Goal: Find specific page/section

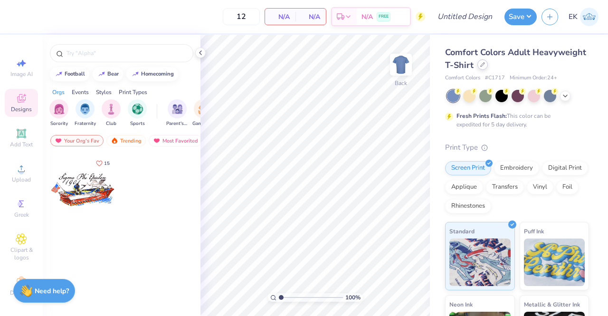
click at [485, 65] on icon at bounding box center [482, 64] width 5 height 5
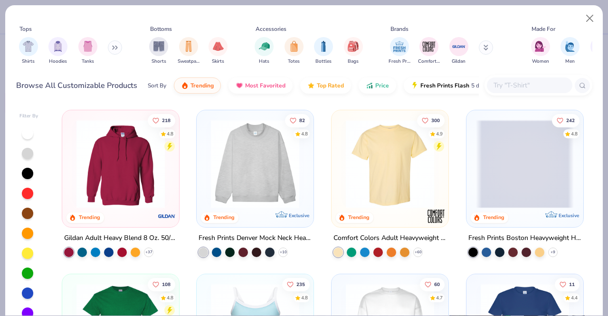
click at [535, 86] on input "text" at bounding box center [529, 85] width 73 height 11
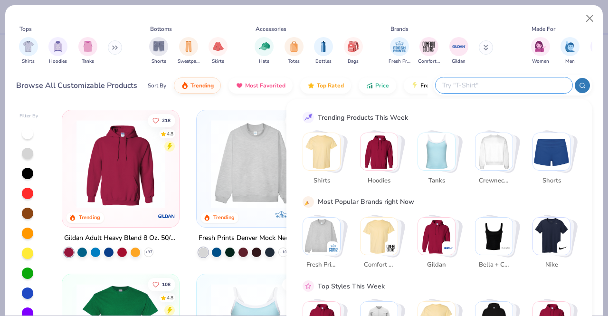
paste input "PB30R"
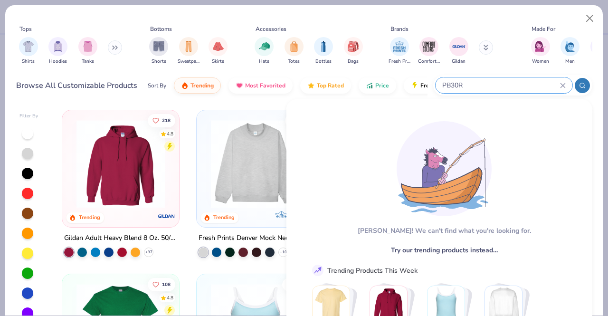
click at [582, 85] on icon at bounding box center [582, 85] width 7 height 7
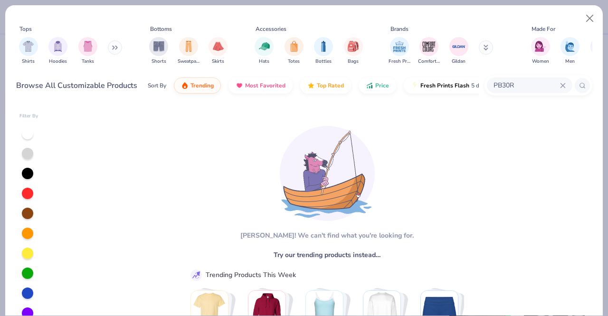
scroll to position [16, 0]
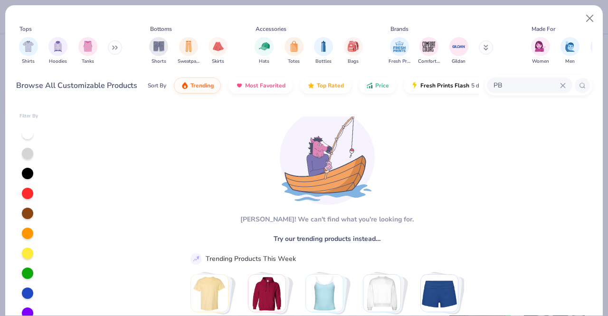
type input "P"
type input "buttons"
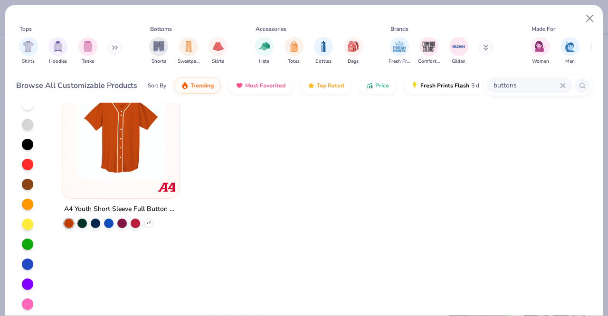
scroll to position [0, 0]
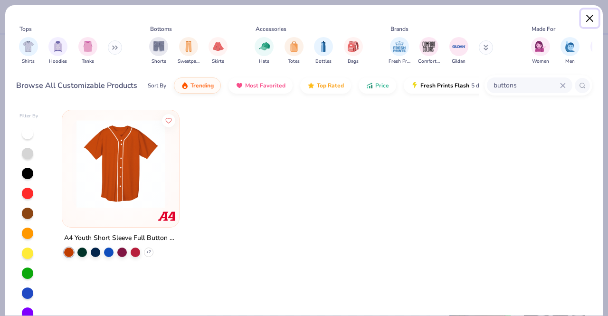
click at [589, 19] on button "Close" at bounding box center [590, 19] width 18 height 18
